Goal: Task Accomplishment & Management: Use online tool/utility

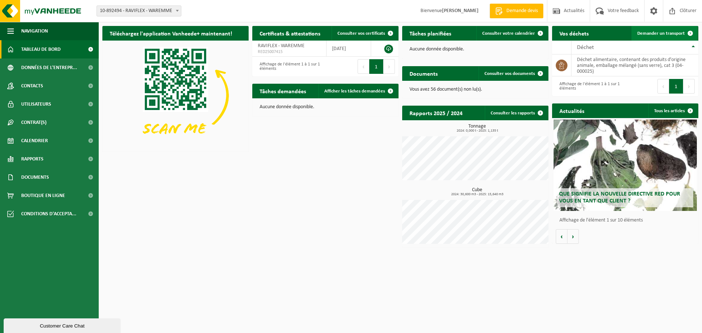
click at [665, 35] on span "Demander un transport" at bounding box center [661, 33] width 48 height 5
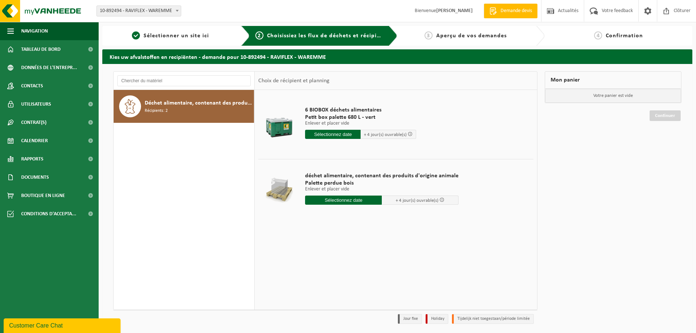
click at [329, 133] on input "text" at bounding box center [333, 134] width 56 height 9
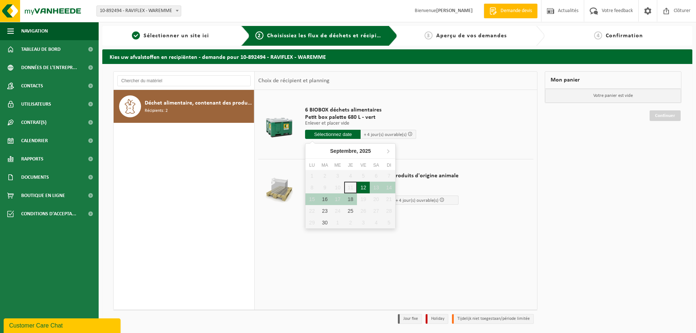
click at [360, 189] on div "12" at bounding box center [363, 188] width 13 height 12
type input "à partir de 2025-09-12"
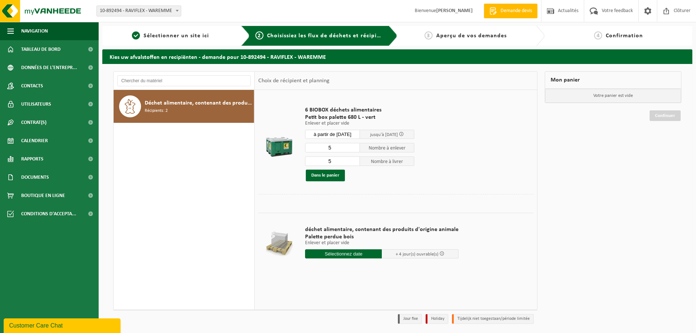
click at [336, 149] on input "5" at bounding box center [332, 148] width 55 height 10
drag, startPoint x: 336, startPoint y: 149, endPoint x: 316, endPoint y: 146, distance: 19.6
click at [316, 146] on input "5" at bounding box center [332, 148] width 55 height 10
type input "3"
click at [337, 162] on input "5" at bounding box center [332, 161] width 55 height 10
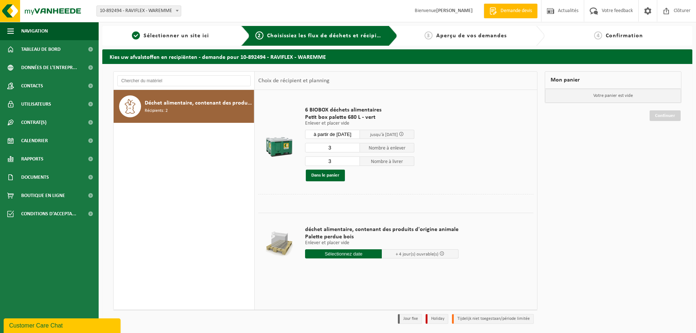
type input "3"
click at [533, 185] on td "6 BIOBOX déchets alimentaires Petit box palette 680 L - vert Enlever et placer …" at bounding box center [417, 144] width 234 height 101
click at [344, 251] on input "text" at bounding box center [343, 253] width 77 height 9
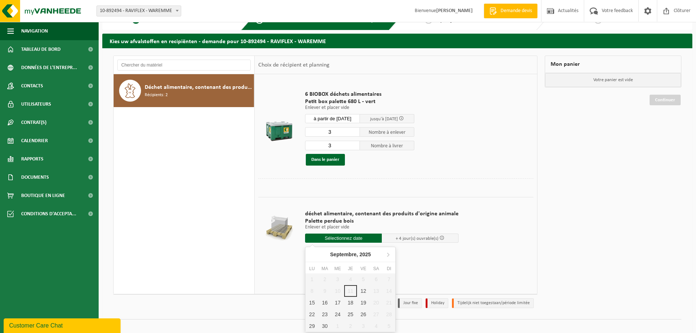
scroll to position [24, 0]
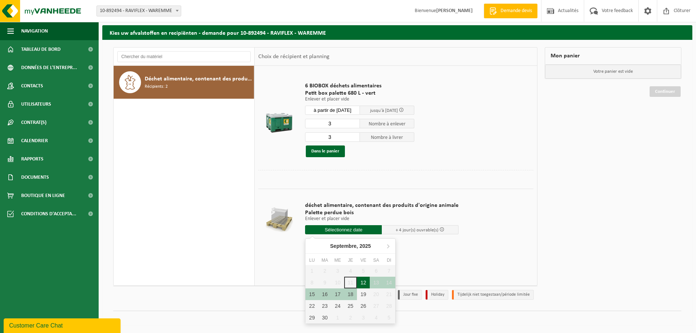
click at [364, 285] on div "12" at bounding box center [363, 283] width 13 height 12
type input "à partir de 2025-09-12"
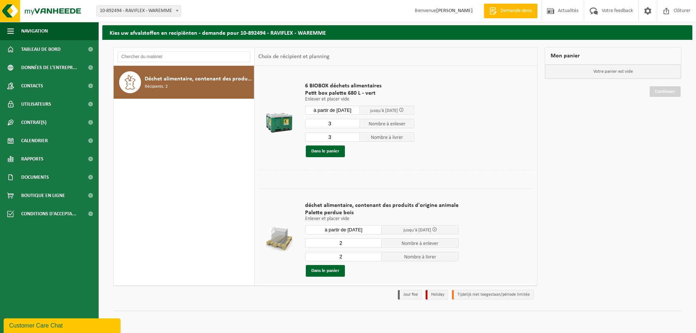
click at [352, 245] on input "2" at bounding box center [343, 243] width 77 height 10
click at [329, 273] on button "Dans le panier" at bounding box center [325, 271] width 39 height 12
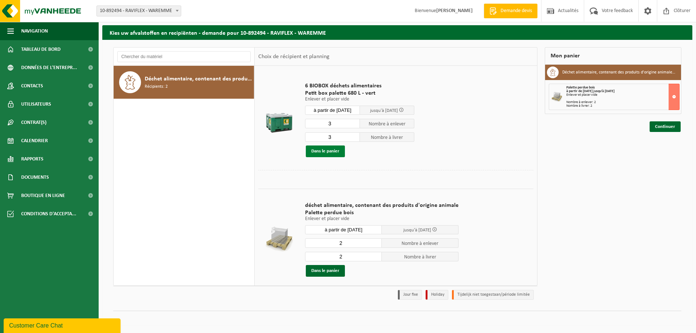
click at [316, 147] on button "Dans le panier" at bounding box center [325, 151] width 39 height 12
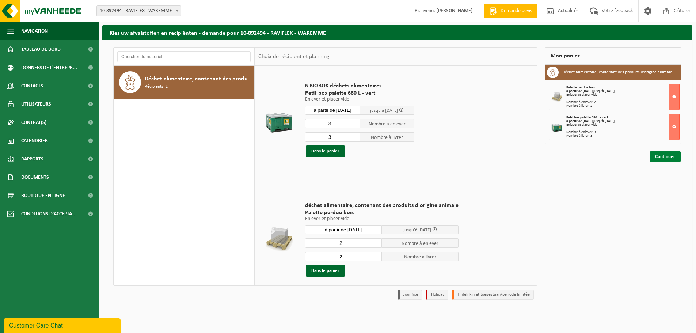
click at [662, 159] on link "Continuer" at bounding box center [665, 156] width 31 height 11
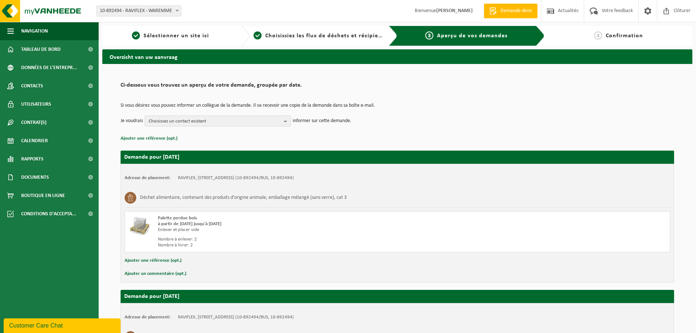
click at [280, 121] on span "Choisissez un contact existant" at bounding box center [215, 121] width 132 height 11
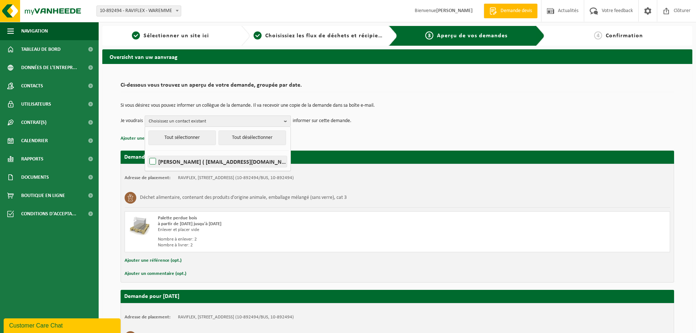
click at [156, 161] on label "Marie-Noelle de Schaetzen ( mn.ds@raviflex.com )" at bounding box center [217, 161] width 139 height 11
click at [147, 152] on input "Marie-Noelle de Schaetzen ( mn.ds@raviflex.com )" at bounding box center [147, 152] width 0 height 0
checkbox input "true"
click at [385, 129] on div "Si vous désirez vous pouvez informer un collègue de la demande. Il va recevoir …" at bounding box center [398, 115] width 554 height 38
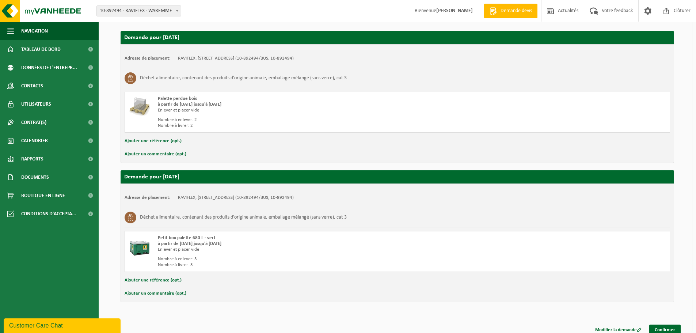
scroll to position [126, 0]
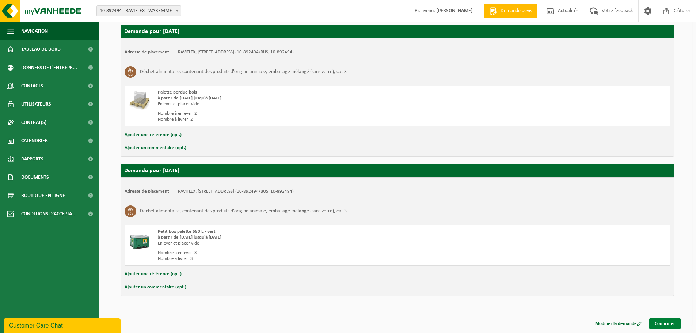
click at [666, 321] on link "Confirmer" at bounding box center [665, 323] width 31 height 11
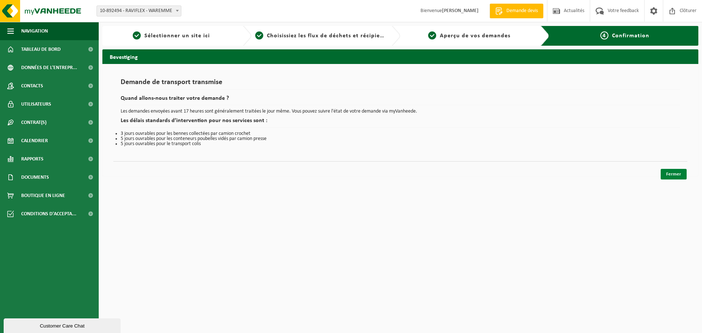
click at [671, 174] on link "Fermer" at bounding box center [673, 174] width 26 height 11
